Goal: Communication & Community: Answer question/provide support

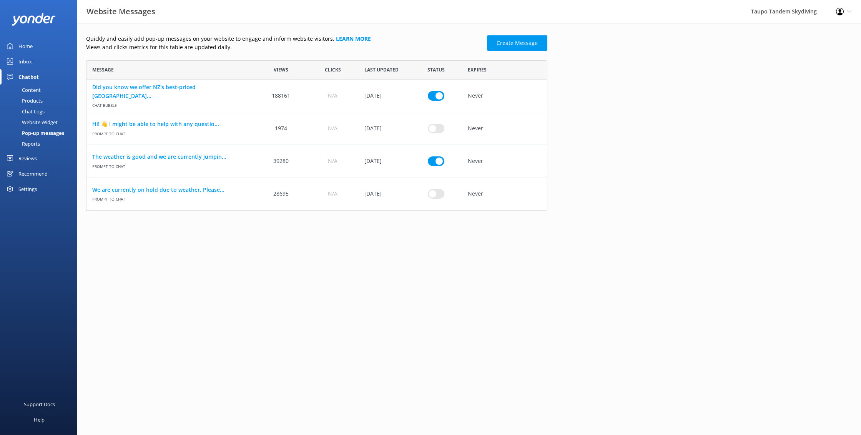
scroll to position [150, 461]
click at [196, 155] on link "The weather is good and we are currently jumpin..." at bounding box center [170, 157] width 157 height 8
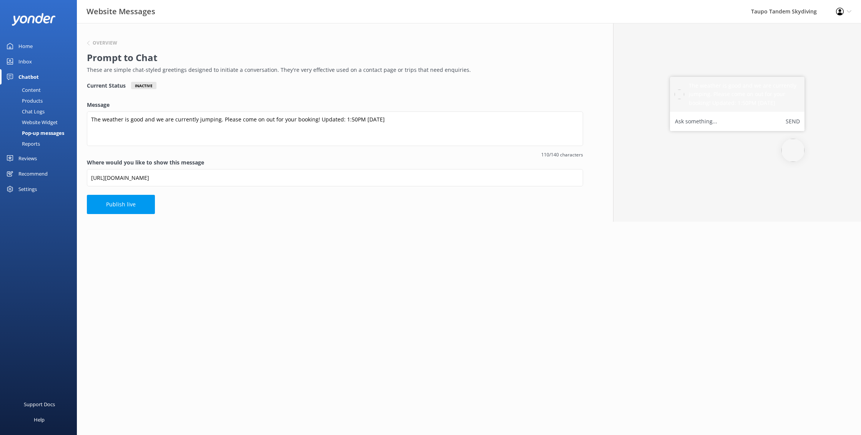
scroll to position [0, 0]
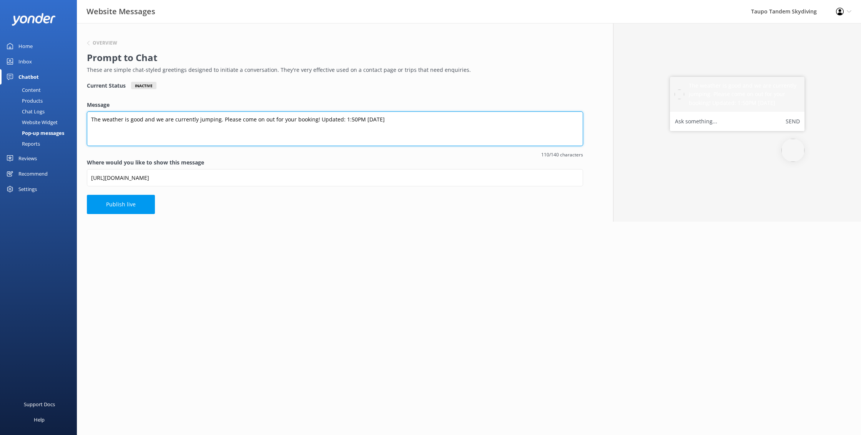
click at [359, 119] on textarea "The weather is good and we are currently jumping. Please come on out for your b…" at bounding box center [335, 128] width 496 height 35
type textarea "The weather is good and we are currently jumping. Please come on out for your b…"
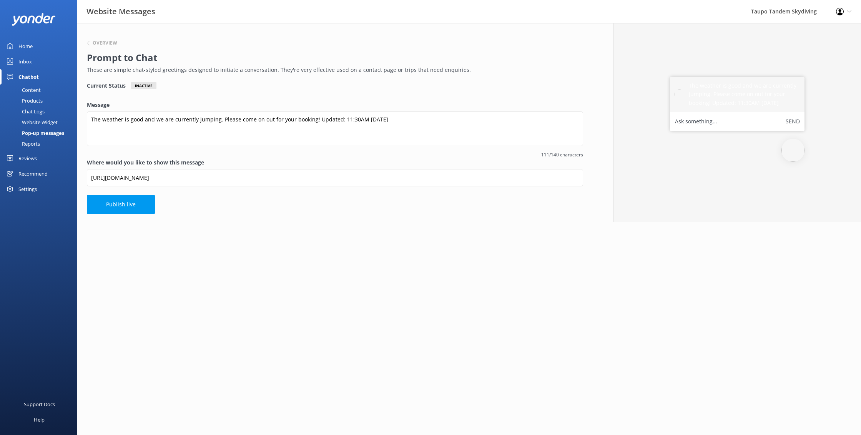
click at [140, 205] on button "Publish live" at bounding box center [121, 204] width 68 height 19
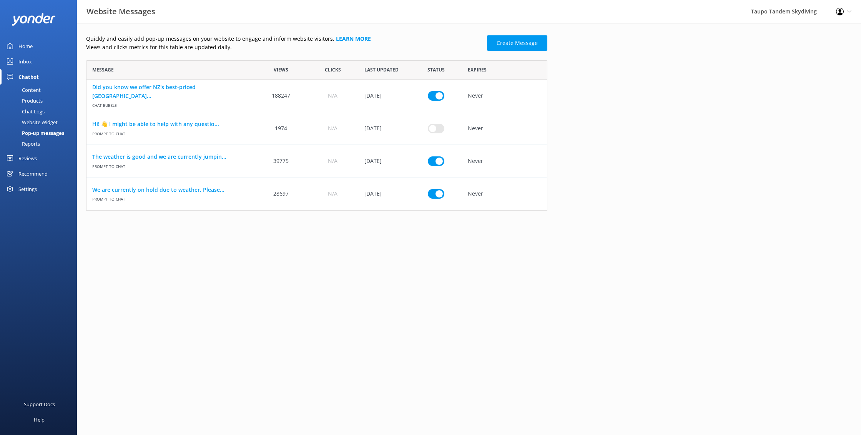
scroll to position [150, 461]
